Goal: Task Accomplishment & Management: Complete application form

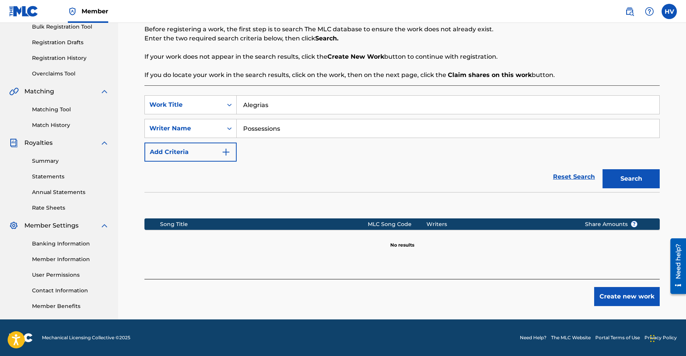
drag, startPoint x: 287, startPoint y: 127, endPoint x: 195, endPoint y: 116, distance: 92.9
click at [195, 116] on div "SearchWithCriteria631e0974-cbfc-4897-bcc3-3ad338ee993e Work Title Alegrias Sear…" at bounding box center [401, 128] width 515 height 66
drag, startPoint x: 276, startPoint y: 109, endPoint x: 182, endPoint y: 84, distance: 97.2
click at [182, 84] on div "Search Before registering a work, the first step is to search The MLC database …" at bounding box center [401, 147] width 515 height 263
click at [624, 302] on button "Create new work" at bounding box center [627, 296] width 66 height 19
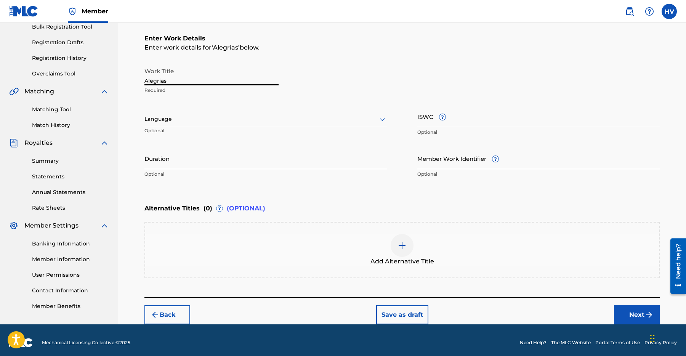
drag, startPoint x: 170, startPoint y: 80, endPoint x: 158, endPoint y: 80, distance: 11.4
click at [158, 80] on input "Alegrias" at bounding box center [211, 75] width 134 height 22
drag, startPoint x: 175, startPoint y: 80, endPoint x: 116, endPoint y: 74, distance: 59.8
click at [116, 74] on main "[PERSON_NAME] Summary Catalog Works Registration Claiming Tool Individual Regis…" at bounding box center [343, 115] width 686 height 418
paste input "í"
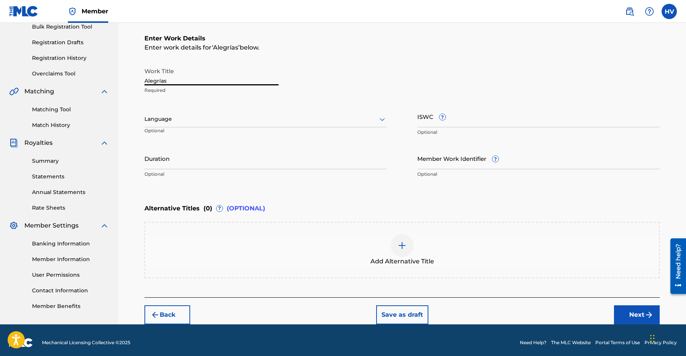
type input "Alegrías"
click at [223, 117] on div at bounding box center [265, 119] width 242 height 10
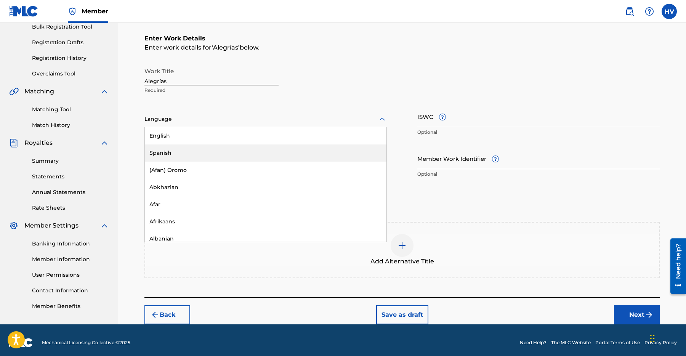
click at [213, 152] on div "Spanish" at bounding box center [266, 152] width 242 height 17
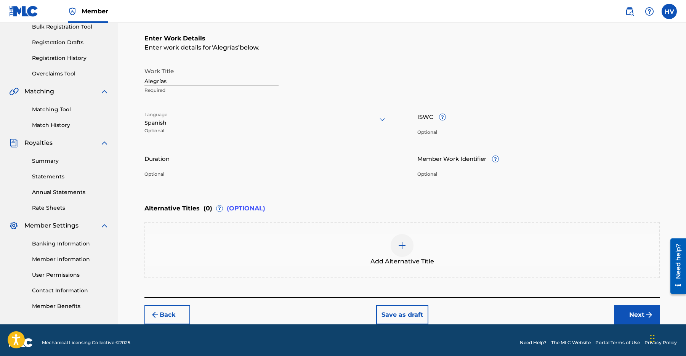
scroll to position [121, 0]
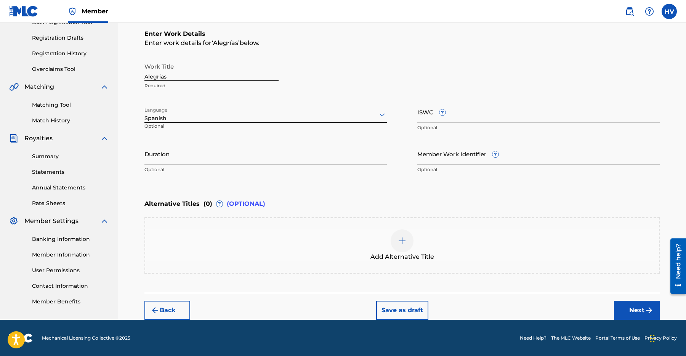
click at [189, 158] on input "Duration" at bounding box center [265, 154] width 242 height 22
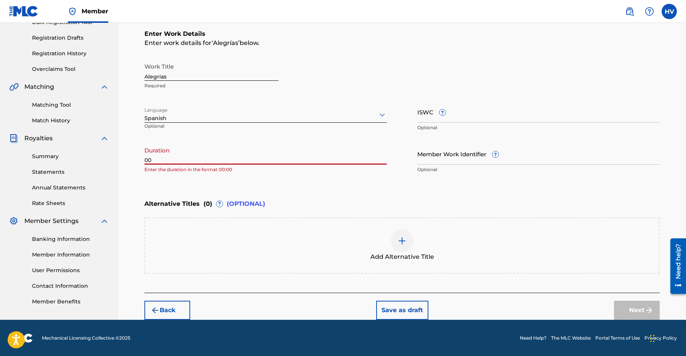
type input "0"
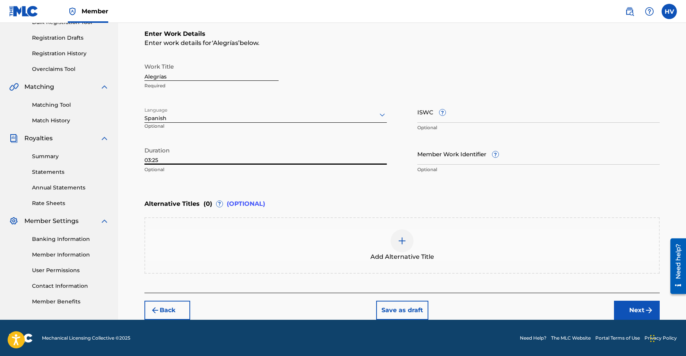
type input "03:25"
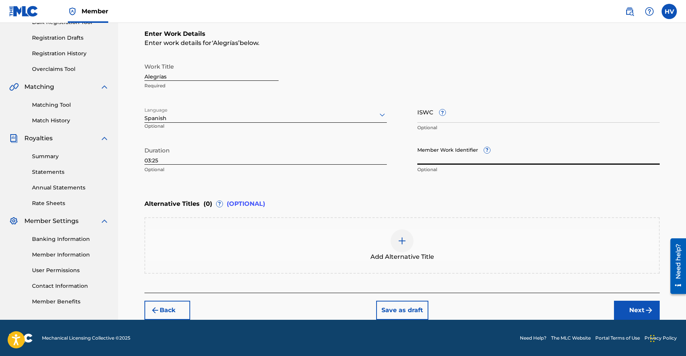
click at [453, 155] on input "Member Work Identifier ?" at bounding box center [538, 154] width 242 height 22
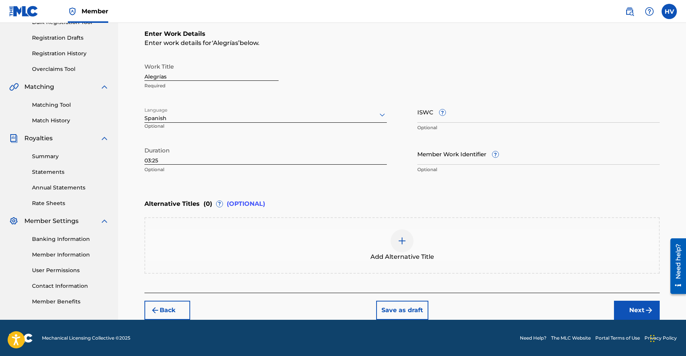
click at [501, 73] on div "Work Title Alegrías Required" at bounding box center [401, 76] width 515 height 34
click at [639, 310] on button "Next" at bounding box center [637, 310] width 46 height 19
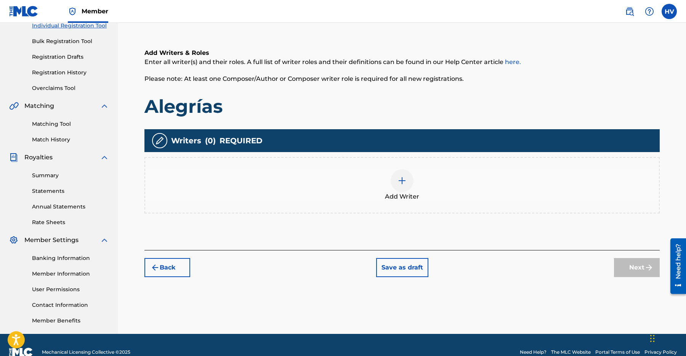
scroll to position [117, 0]
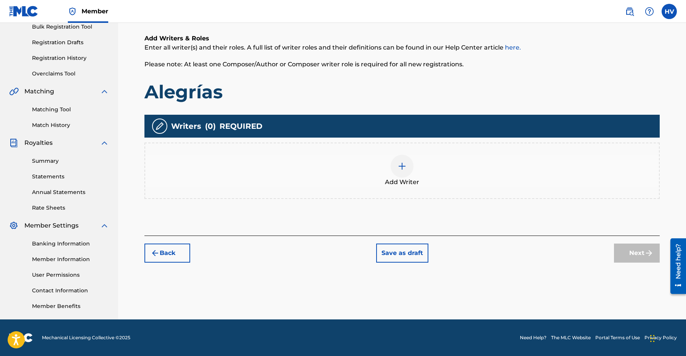
click at [405, 169] on img at bounding box center [402, 166] width 9 height 9
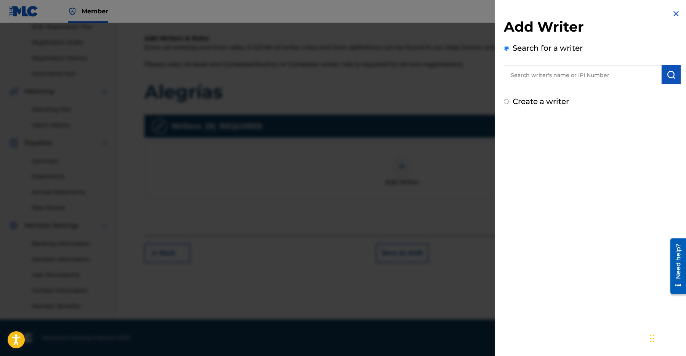
click at [551, 75] on input "text" at bounding box center [583, 74] width 158 height 19
paste input "1265116960"
click at [677, 79] on button "submit" at bounding box center [671, 74] width 19 height 19
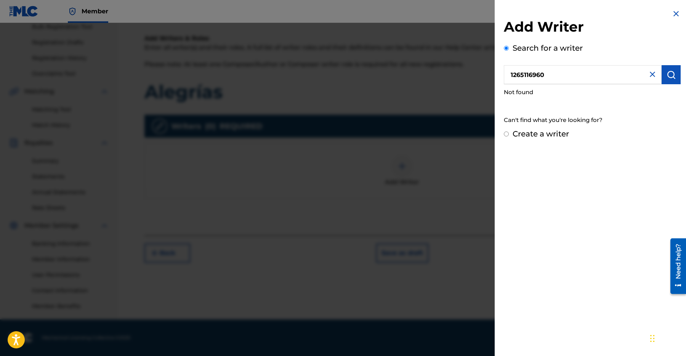
click at [671, 78] on img "submit" at bounding box center [671, 74] width 9 height 9
click at [509, 72] on input "1265116960" at bounding box center [583, 74] width 158 height 19
click at [675, 74] on button "submit" at bounding box center [671, 74] width 19 height 19
click at [667, 77] on img "submit" at bounding box center [671, 74] width 9 height 9
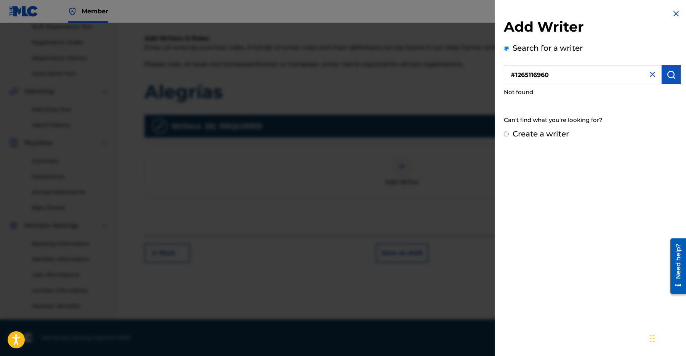
click at [515, 77] on input "#1265116960" at bounding box center [583, 74] width 158 height 19
type input "1265116960"
click at [669, 77] on img "submit" at bounding box center [671, 74] width 9 height 9
click at [505, 133] on input "Create a writer" at bounding box center [506, 134] width 5 height 5
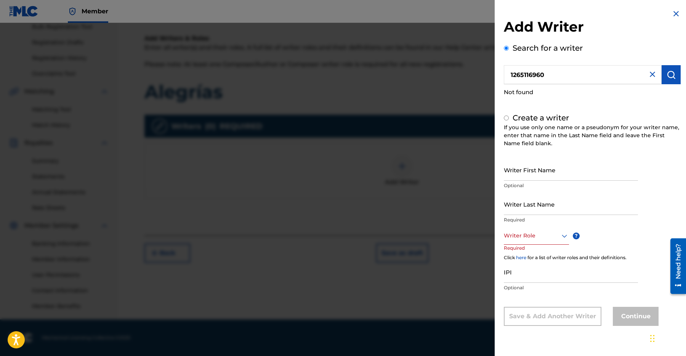
radio input "false"
radio input "true"
click at [568, 173] on input "Writer First Name" at bounding box center [571, 170] width 134 height 22
click at [546, 210] on input "Writer Last Name" at bounding box center [571, 204] width 134 height 22
drag, startPoint x: 576, startPoint y: 180, endPoint x: 520, endPoint y: 178, distance: 56.1
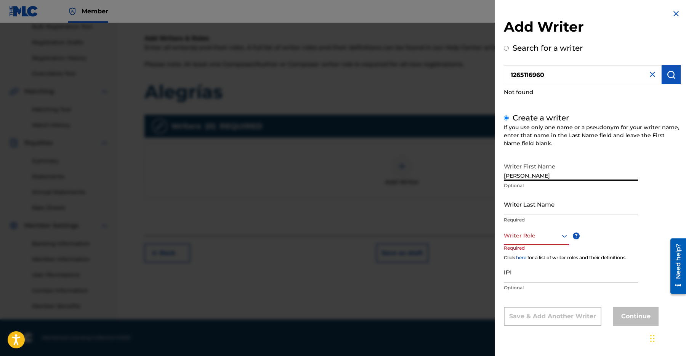
click at [520, 178] on input "[PERSON_NAME]" at bounding box center [571, 170] width 134 height 22
type input "[PERSON_NAME]"
click at [539, 203] on input "Writer Last Name" at bounding box center [571, 204] width 134 height 22
type input "[PERSON_NAME]"
click at [519, 238] on div at bounding box center [536, 236] width 65 height 10
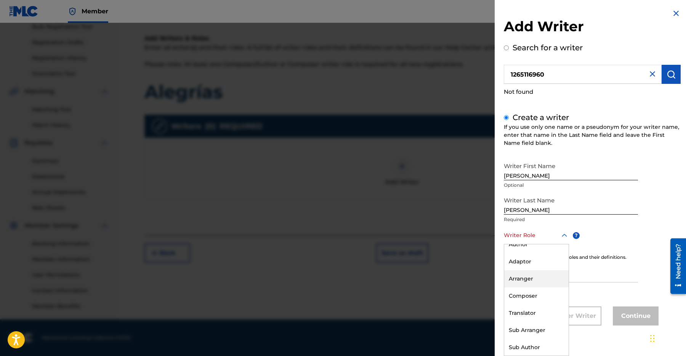
scroll to position [0, 0]
click at [539, 255] on div "Composer/Author" at bounding box center [536, 252] width 64 height 17
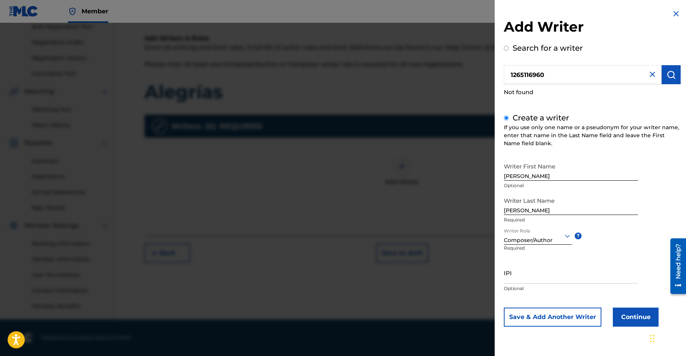
click at [576, 279] on input "IPI" at bounding box center [571, 273] width 134 height 22
paste input "1265116960"
type input "1265116960"
click at [646, 317] on button "Continue" at bounding box center [636, 317] width 46 height 19
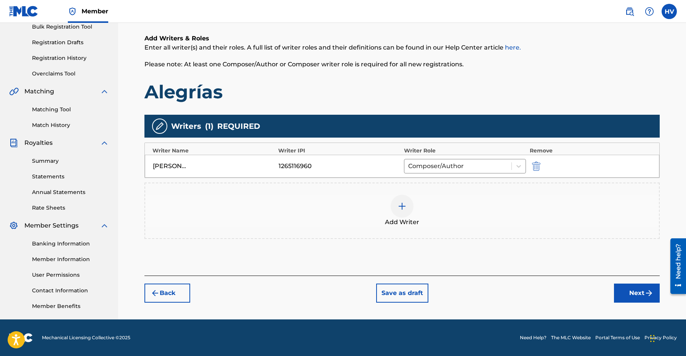
click at [634, 285] on button "Next" at bounding box center [637, 293] width 46 height 19
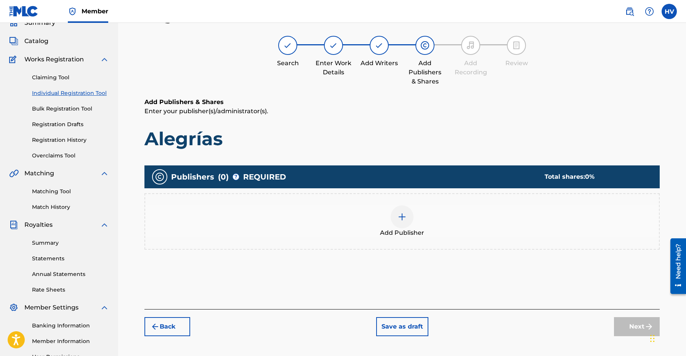
scroll to position [34, 0]
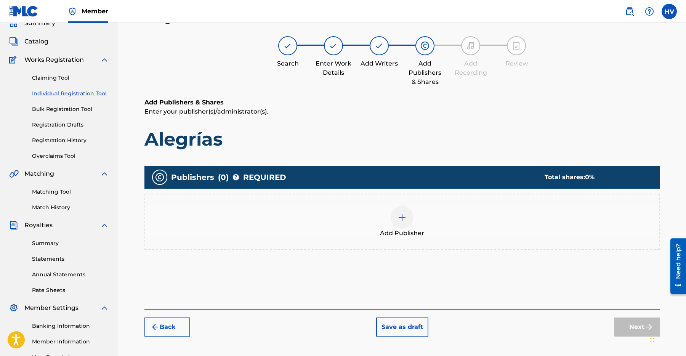
click at [402, 218] on img at bounding box center [402, 217] width 9 height 9
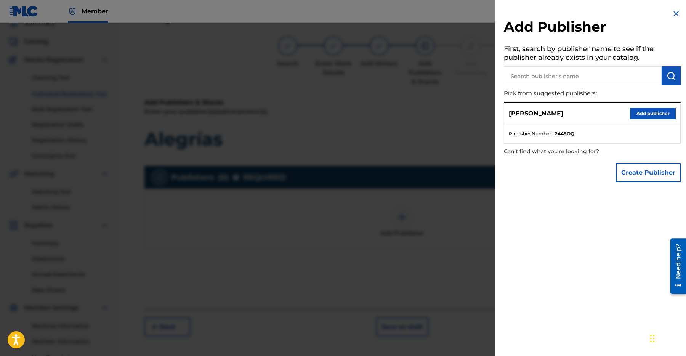
click at [555, 75] on input "text" at bounding box center [583, 75] width 158 height 19
type input "SUPRNATRL"
click at [671, 78] on img "submit" at bounding box center [671, 75] width 9 height 9
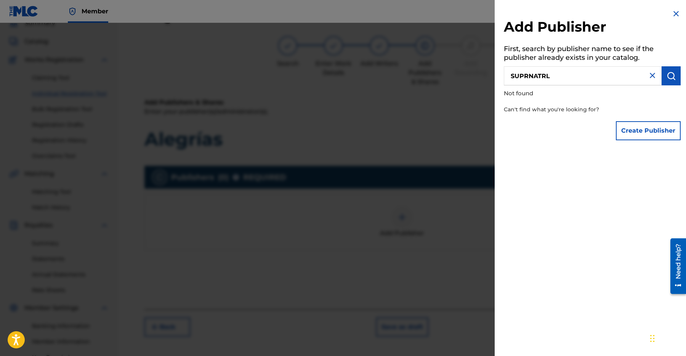
click at [650, 76] on img at bounding box center [652, 75] width 9 height 9
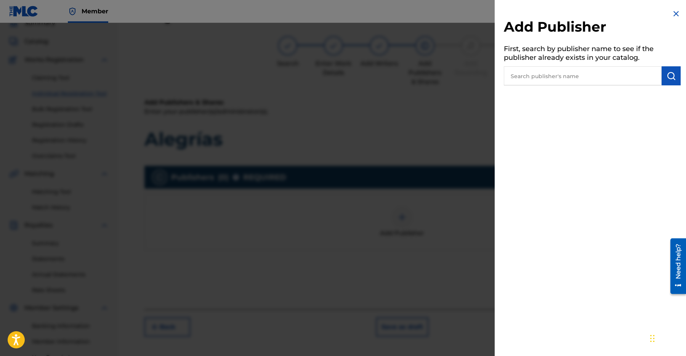
click at [597, 81] on input "text" at bounding box center [583, 75] width 158 height 19
type input "SUPRNATRL"
click at [662, 75] on button "submit" at bounding box center [671, 75] width 19 height 19
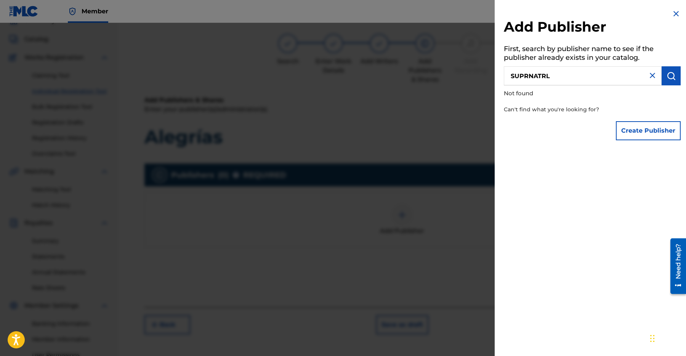
scroll to position [37, 0]
click at [635, 128] on button "Create Publisher" at bounding box center [648, 130] width 65 height 19
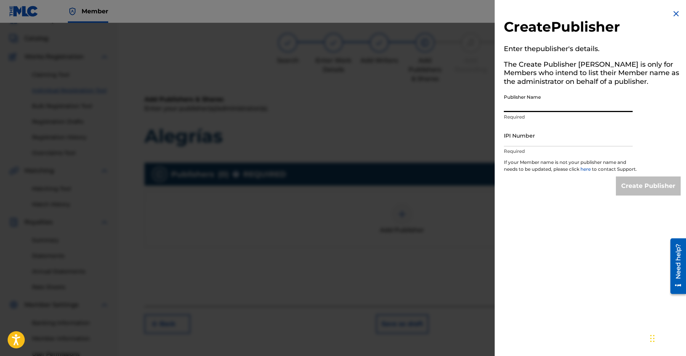
click at [541, 105] on input "Publisher Name" at bounding box center [568, 101] width 129 height 22
type input "SUPRNATRL"
paste input "1265116862"
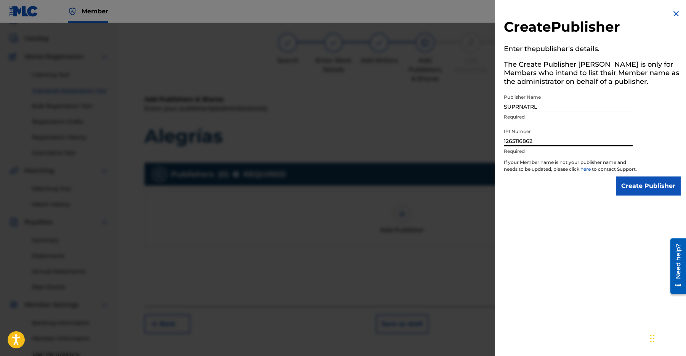
type input "1265116862"
click at [634, 194] on input "Create Publisher" at bounding box center [648, 186] width 65 height 19
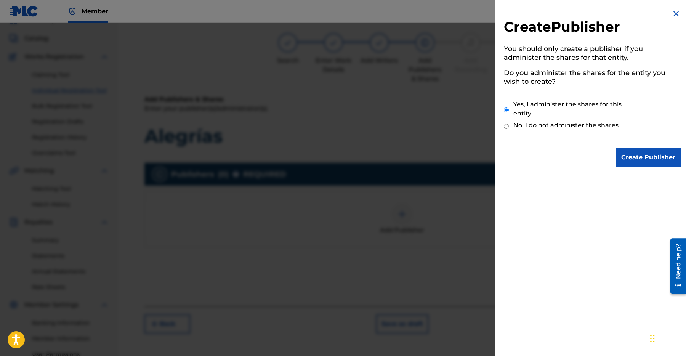
click at [638, 163] on input "Create Publisher" at bounding box center [648, 157] width 65 height 19
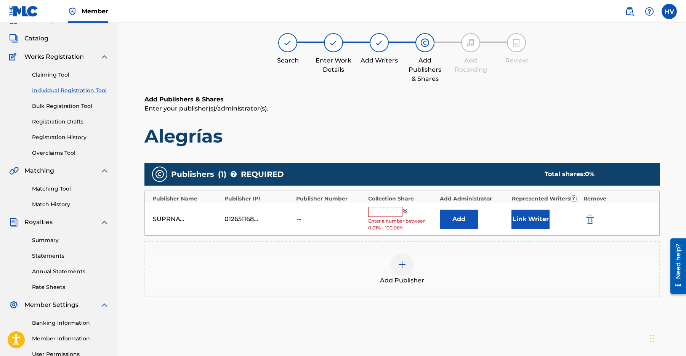
click at [391, 214] on input "text" at bounding box center [385, 212] width 34 height 10
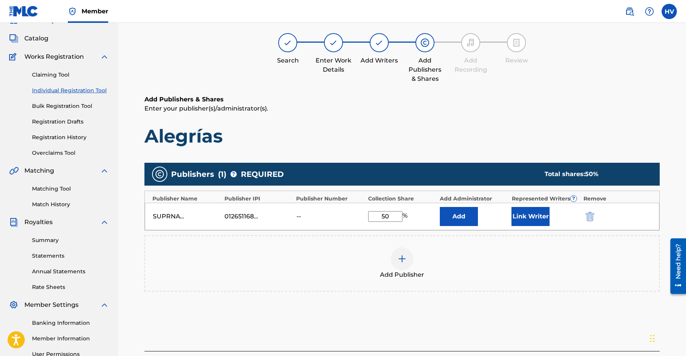
type input "50"
click at [541, 136] on h1 "Alegrías" at bounding box center [401, 136] width 515 height 23
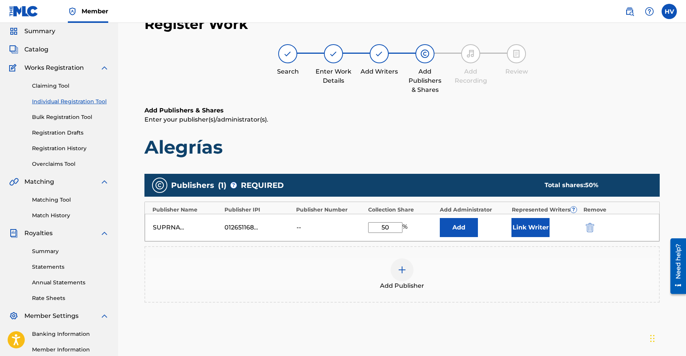
scroll to position [117, 0]
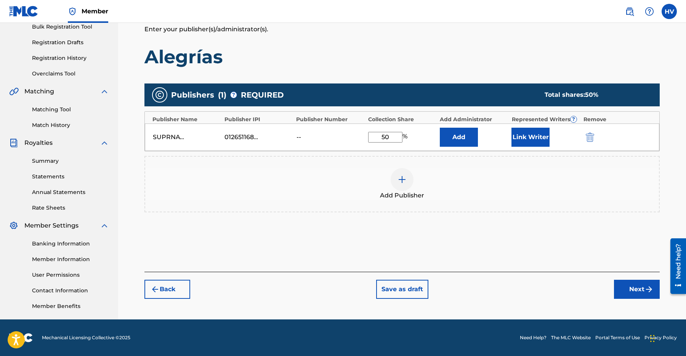
click at [637, 289] on button "Next" at bounding box center [637, 289] width 46 height 19
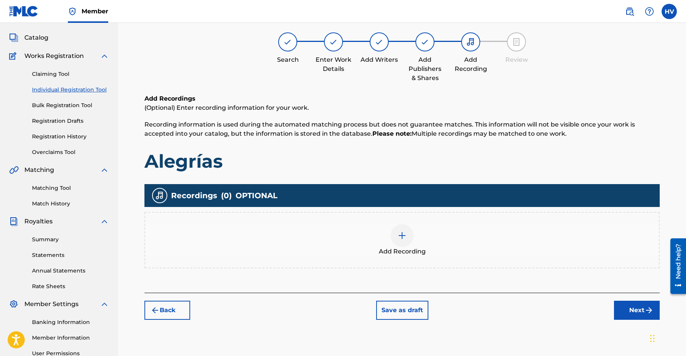
scroll to position [34, 0]
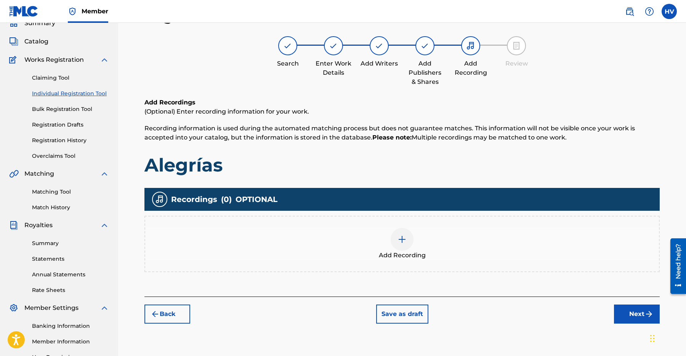
click at [405, 242] on img at bounding box center [402, 239] width 9 height 9
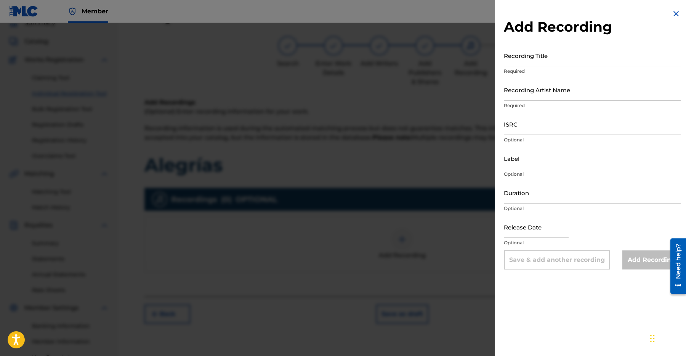
click at [675, 11] on img at bounding box center [676, 13] width 9 height 9
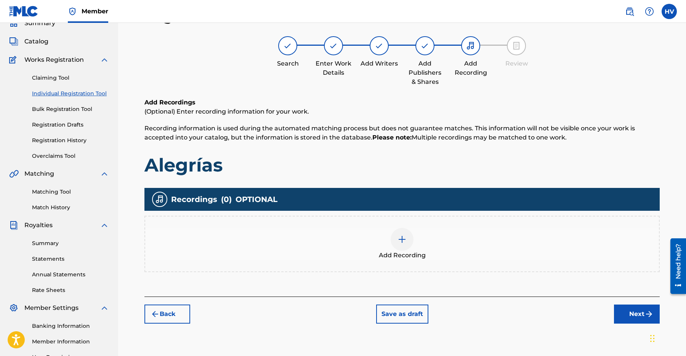
click at [396, 245] on div at bounding box center [402, 239] width 23 height 23
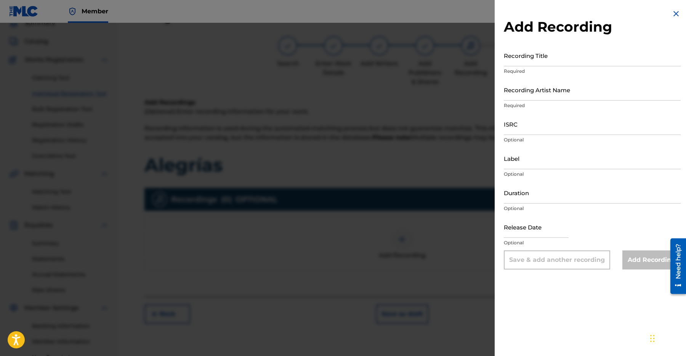
click at [454, 90] on div at bounding box center [343, 201] width 686 height 356
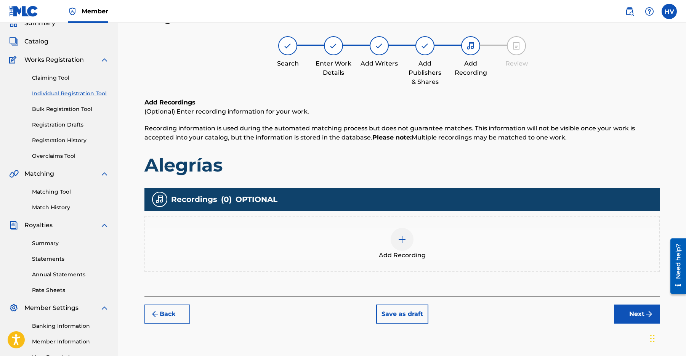
click at [398, 237] on img at bounding box center [402, 239] width 9 height 9
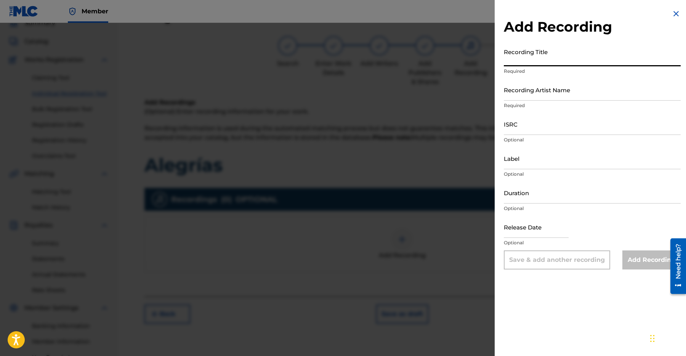
click at [559, 61] on input "Recording Title" at bounding box center [592, 56] width 177 height 22
type input "Ale"
drag, startPoint x: 526, startPoint y: 55, endPoint x: 487, endPoint y: 59, distance: 39.5
click at [487, 59] on div "Add Recording Recording Title Ale Required Recording Artist Name Required ISRC …" at bounding box center [343, 189] width 686 height 333
drag, startPoint x: 531, startPoint y: 61, endPoint x: 467, endPoint y: 57, distance: 65.0
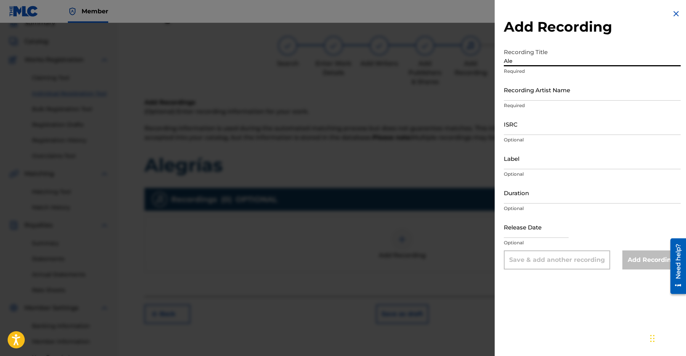
click at [467, 57] on div "Add Recording Recording Title Ale Required Recording Artist Name Required ISRC …" at bounding box center [343, 189] width 686 height 333
paste input "Alegrías"
type input "Alegrías"
click at [535, 93] on input "Recording Artist Name" at bounding box center [592, 90] width 177 height 22
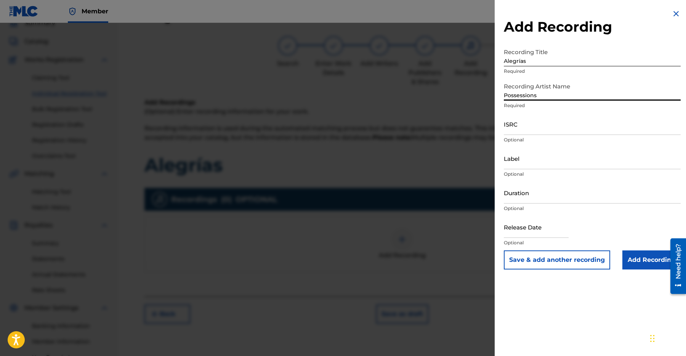
type input "Possessions"
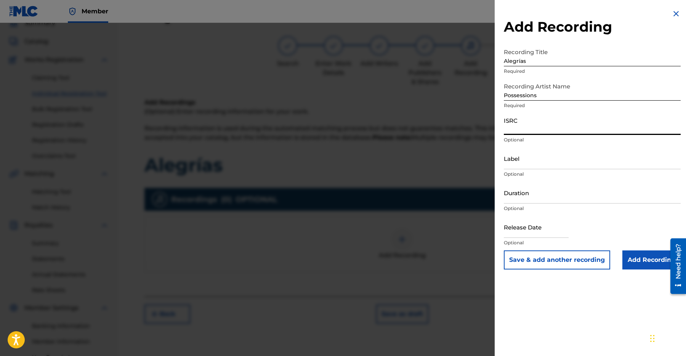
paste input "SE6SA2432960"
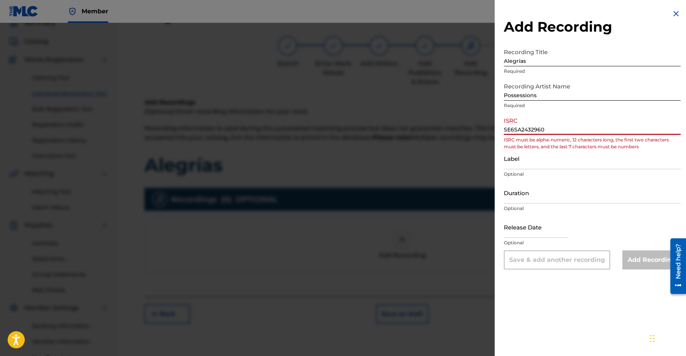
click at [526, 163] on input "Label" at bounding box center [592, 159] width 177 height 22
drag, startPoint x: 516, startPoint y: 129, endPoint x: 490, endPoint y: 129, distance: 26.3
click at [490, 129] on div "Add Recording Recording Title Alegrías Required Recording Artist Name Possessio…" at bounding box center [343, 189] width 686 height 333
type input "SA2432960"
click at [550, 156] on input "Label" at bounding box center [592, 159] width 177 height 22
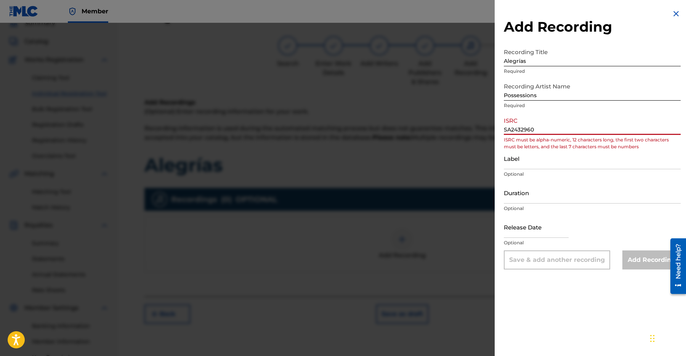
click at [538, 121] on input "SA2432960" at bounding box center [592, 124] width 177 height 22
click at [550, 132] on input "SA2432960" at bounding box center [592, 124] width 177 height 22
drag, startPoint x: 551, startPoint y: 130, endPoint x: 490, endPoint y: 130, distance: 61.4
click at [491, 130] on div "Add Recording Recording Title Alegrías Required Recording Artist Name Possessio…" at bounding box center [343, 189] width 686 height 333
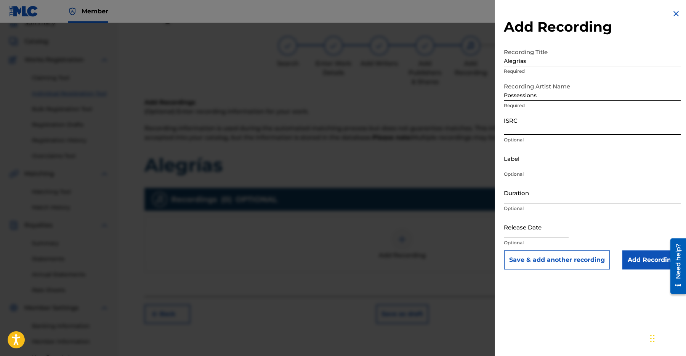
click at [510, 167] on input "Label" at bounding box center [592, 159] width 177 height 22
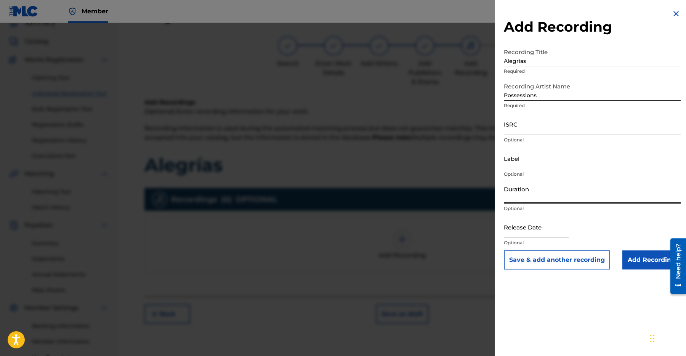
click at [566, 200] on input "Duration" at bounding box center [592, 193] width 177 height 22
click at [518, 198] on input "Duration" at bounding box center [592, 193] width 177 height 22
click at [540, 201] on input "Duration" at bounding box center [592, 193] width 177 height 22
type input "03:25"
click at [531, 233] on input "text" at bounding box center [536, 227] width 65 height 22
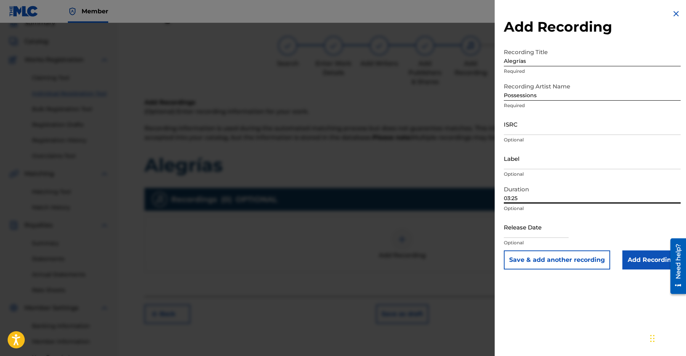
select select "8"
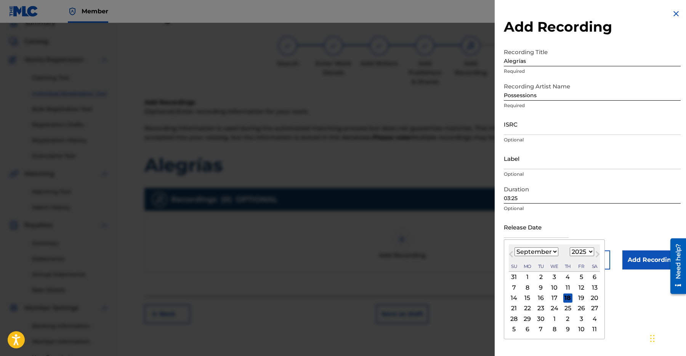
click at [589, 254] on select "1899 1900 1901 1902 1903 1904 1905 1906 1907 1908 1909 1910 1911 1912 1913 1914…" at bounding box center [582, 251] width 24 height 9
select select "2024"
click at [570, 247] on select "1899 1900 1901 1902 1903 1904 1905 1906 1907 1908 1909 1910 1911 1912 1913 1914…" at bounding box center [582, 251] width 24 height 9
click at [551, 251] on select "January February March April May June July August September October November De…" at bounding box center [537, 251] width 44 height 9
select select "9"
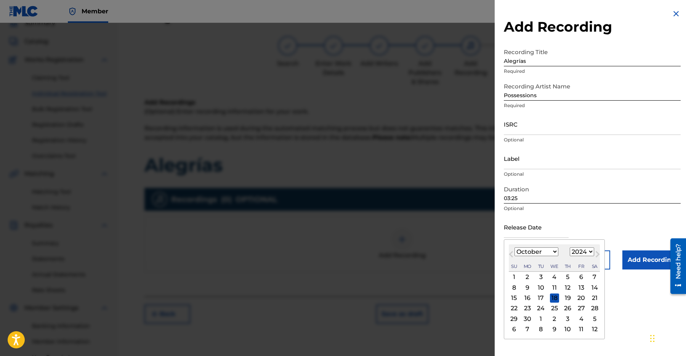
click at [515, 247] on select "January February March April May June July August September October November De…" at bounding box center [537, 251] width 44 height 9
click at [570, 308] on div "24" at bounding box center [567, 308] width 9 height 9
type input "[DATE]"
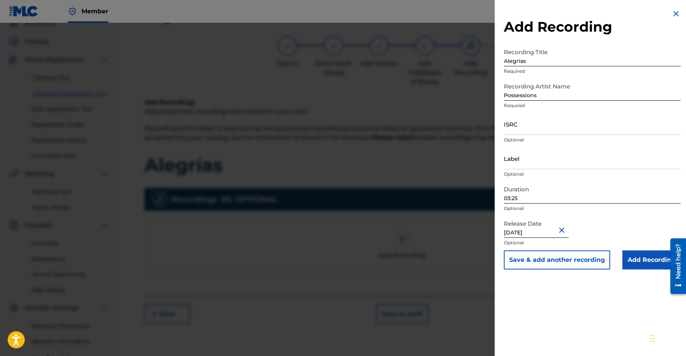
select select "9"
select select "2024"
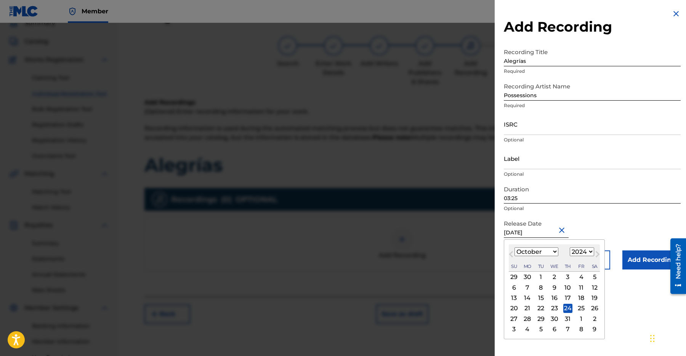
click at [582, 311] on div "25" at bounding box center [581, 308] width 9 height 9
type input "[DATE]"
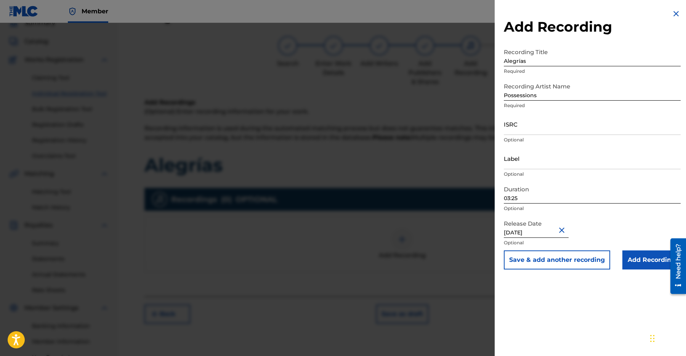
click at [644, 265] on input "Add Recording" at bounding box center [652, 259] width 58 height 19
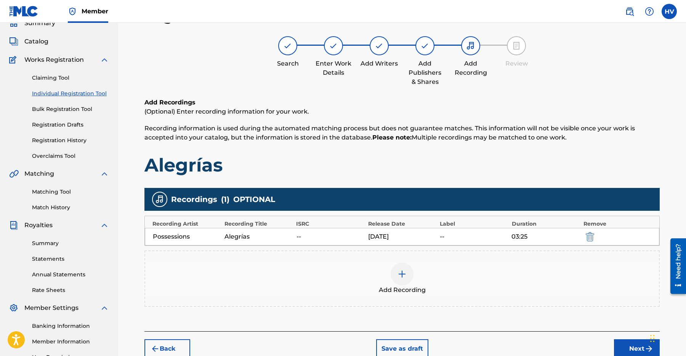
click at [639, 343] on button "Next" at bounding box center [637, 348] width 46 height 19
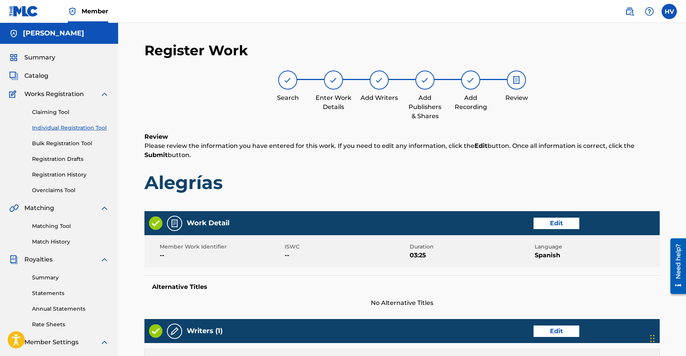
scroll to position [288, 0]
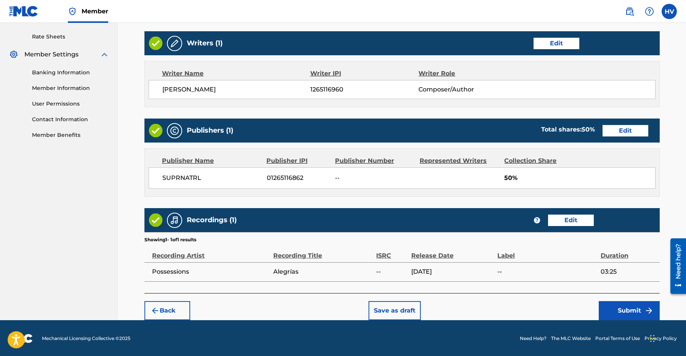
click at [637, 315] on button "Submit" at bounding box center [629, 310] width 61 height 19
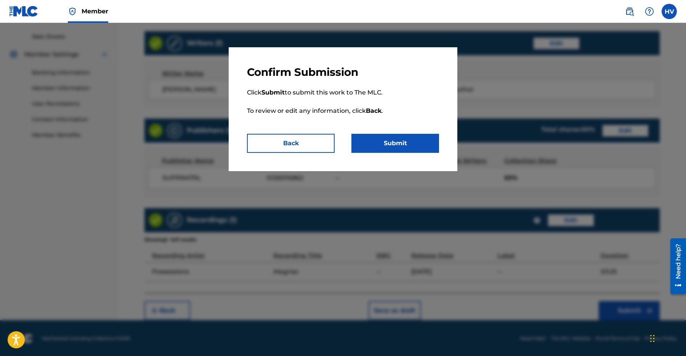
click at [365, 140] on button "Submit" at bounding box center [395, 143] width 88 height 19
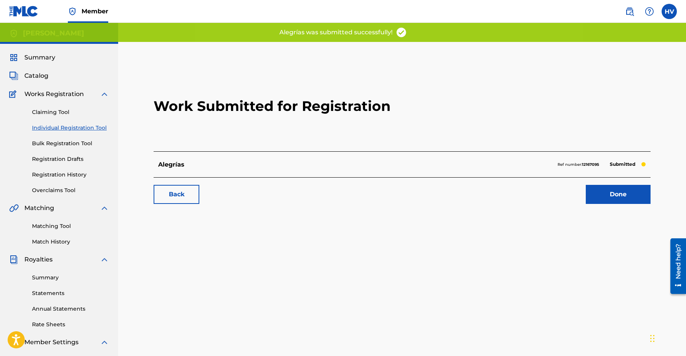
click at [628, 194] on link "Done" at bounding box center [618, 194] width 65 height 19
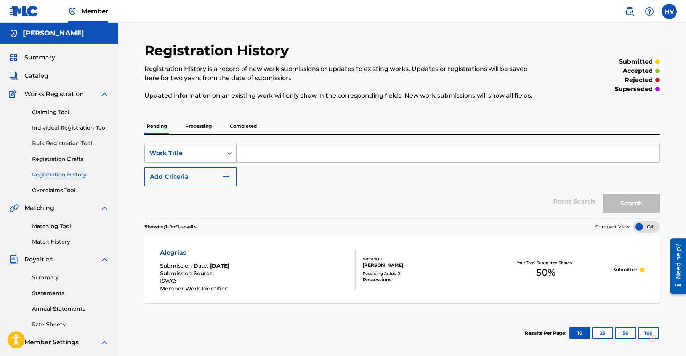
click at [28, 35] on h5 "[PERSON_NAME]" at bounding box center [53, 33] width 61 height 9
click at [93, 6] on link "Member" at bounding box center [88, 11] width 40 height 22
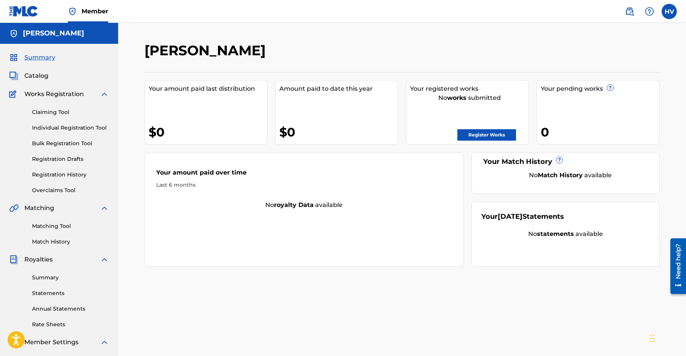
click at [496, 133] on link "Register Works" at bounding box center [486, 134] width 59 height 11
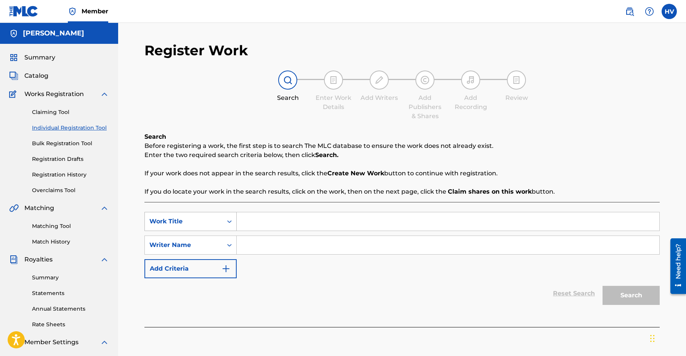
click at [229, 225] on icon "Search Form" at bounding box center [230, 222] width 8 height 8
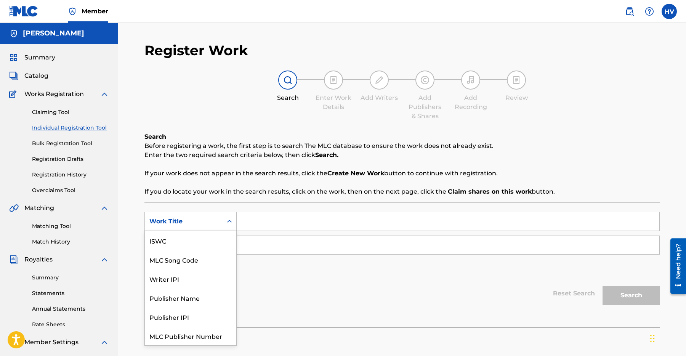
scroll to position [19, 0]
click at [229, 224] on icon "Search Form" at bounding box center [230, 222] width 8 height 8
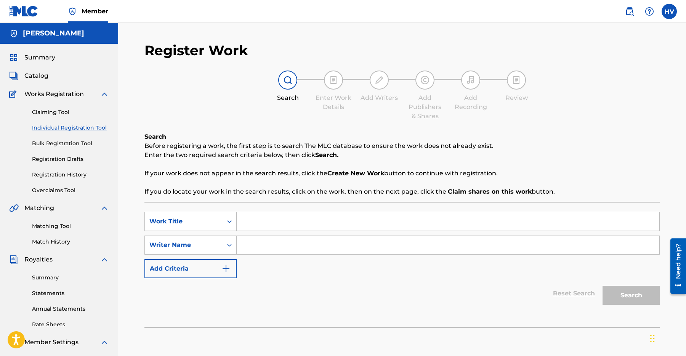
click at [266, 219] on input "Search Form" at bounding box center [448, 221] width 423 height 18
click at [254, 219] on input "Search Form" at bounding box center [448, 221] width 423 height 18
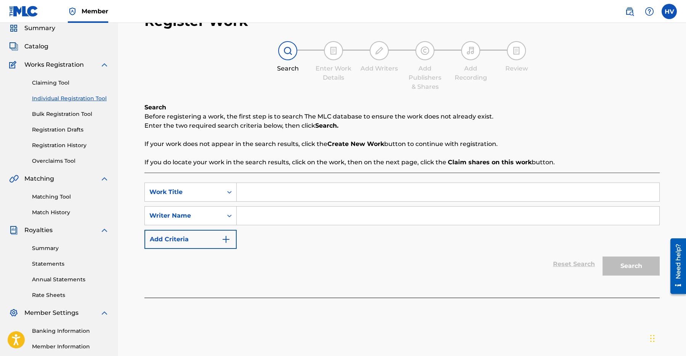
scroll to position [117, 0]
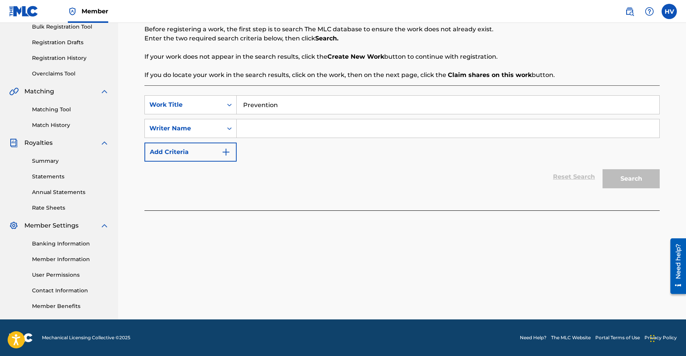
type input "Prevention"
click at [276, 133] on input "Search Form" at bounding box center [448, 128] width 423 height 18
type input "Possessions"
click at [626, 182] on button "Search" at bounding box center [631, 178] width 57 height 19
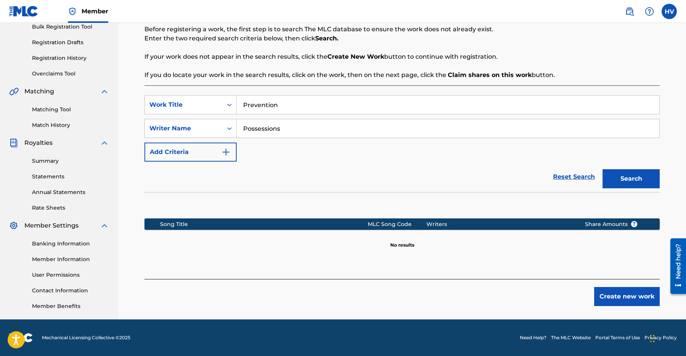
click at [642, 307] on div "Register Work Search Enter Work Details Add Writers Add Publishers & Shares Add…" at bounding box center [402, 122] width 534 height 394
click at [636, 296] on button "Create new work" at bounding box center [627, 296] width 66 height 19
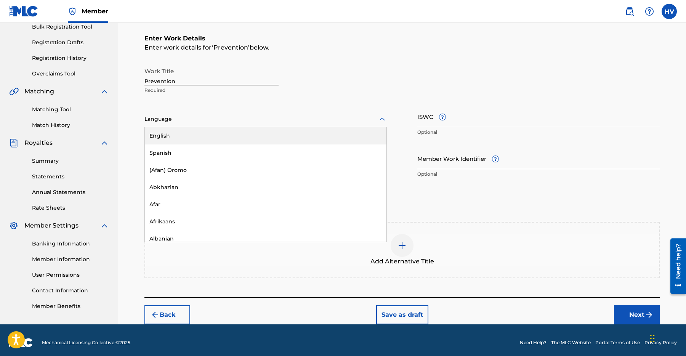
click at [199, 121] on div at bounding box center [265, 119] width 242 height 10
click at [194, 139] on div "English" at bounding box center [266, 135] width 242 height 17
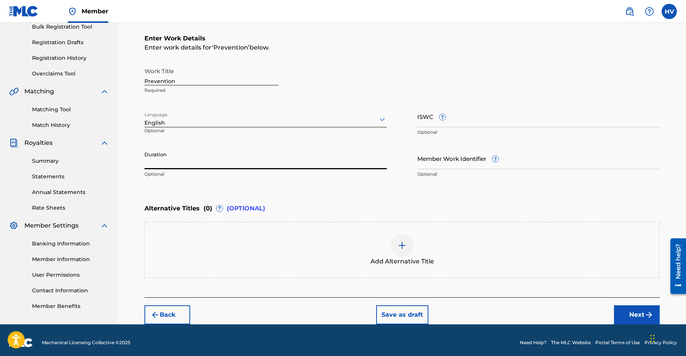
click at [218, 164] on input "Duration" at bounding box center [265, 159] width 242 height 22
click at [233, 167] on input "Duration" at bounding box center [265, 159] width 242 height 22
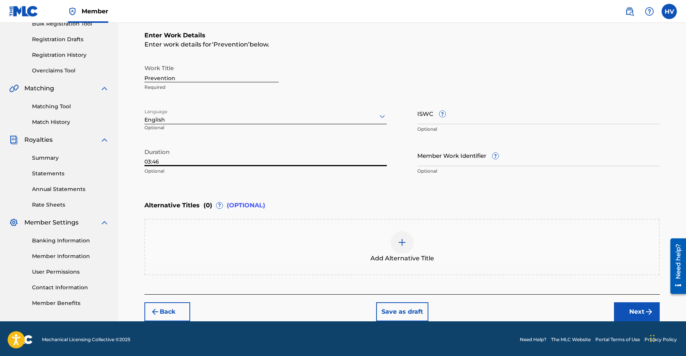
scroll to position [121, 0]
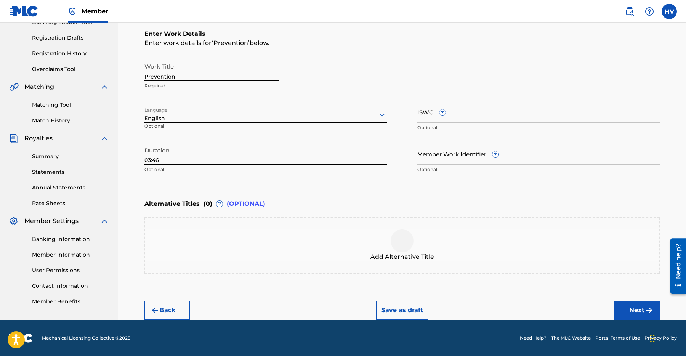
type input "03:46"
click at [650, 310] on img "submit" at bounding box center [649, 310] width 9 height 9
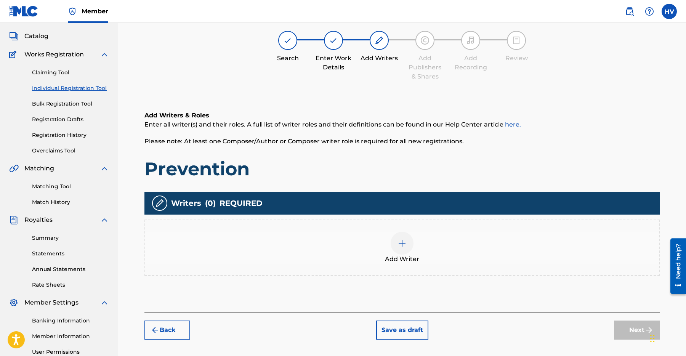
scroll to position [34, 0]
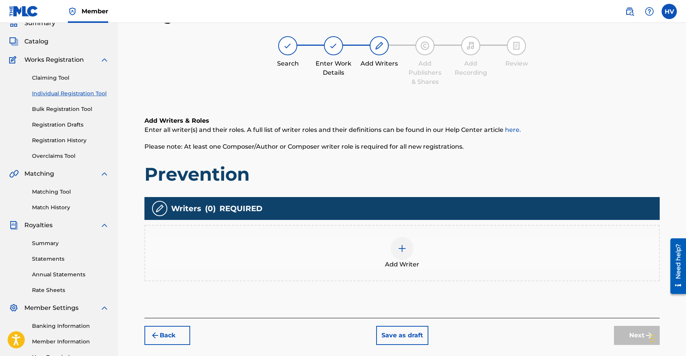
click at [407, 246] on div at bounding box center [402, 248] width 23 height 23
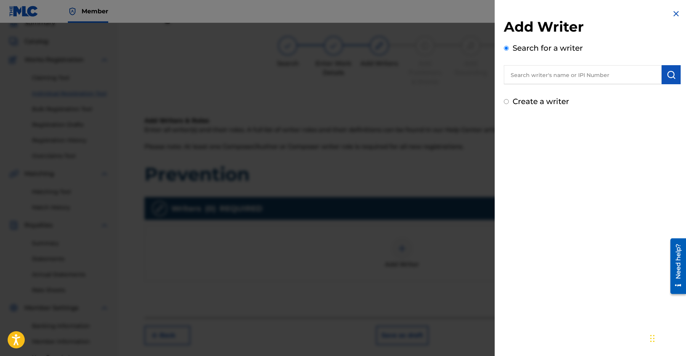
click at [517, 79] on input "text" at bounding box center [583, 74] width 158 height 19
type input "[PERSON_NAME]"
click at [649, 75] on img at bounding box center [652, 74] width 9 height 9
click at [601, 78] on input "text" at bounding box center [583, 74] width 158 height 19
paste input "1265116960"
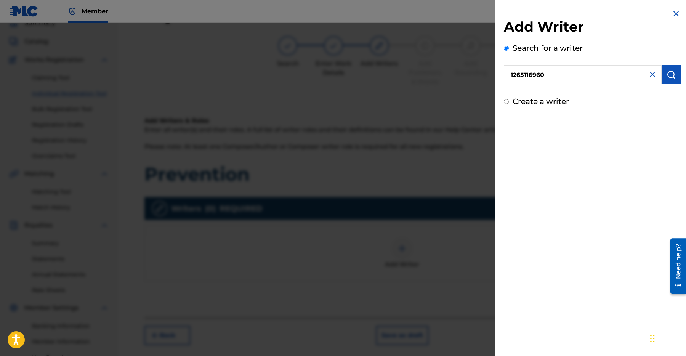
type input "1265116960"
click at [663, 76] on button "submit" at bounding box center [671, 74] width 19 height 19
click at [585, 109] on div "Search for a writer 1265116960 Not found Can't find what you're looking for?" at bounding box center [592, 85] width 177 height 86
click at [675, 11] on img at bounding box center [676, 13] width 9 height 9
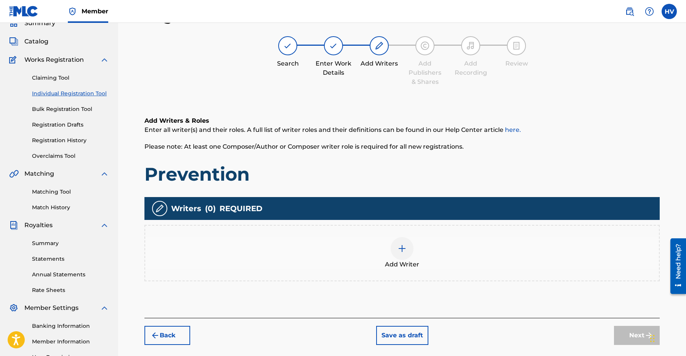
click at [408, 254] on div at bounding box center [402, 248] width 23 height 23
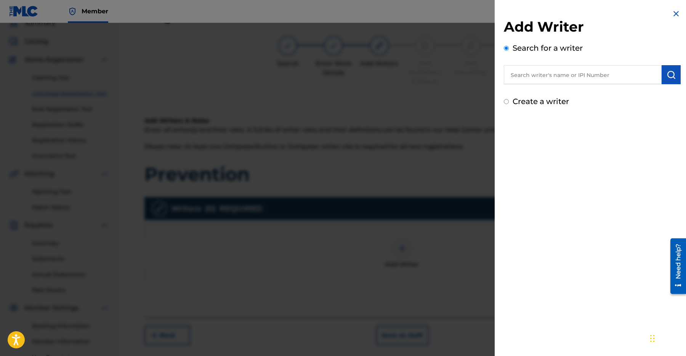
click at [673, 11] on img at bounding box center [676, 13] width 9 height 9
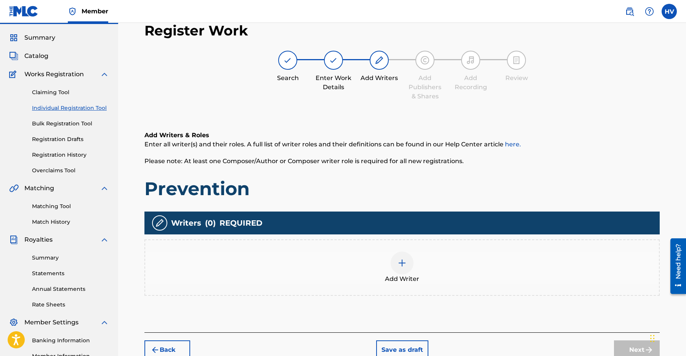
scroll to position [0, 0]
